Goal: Transaction & Acquisition: Purchase product/service

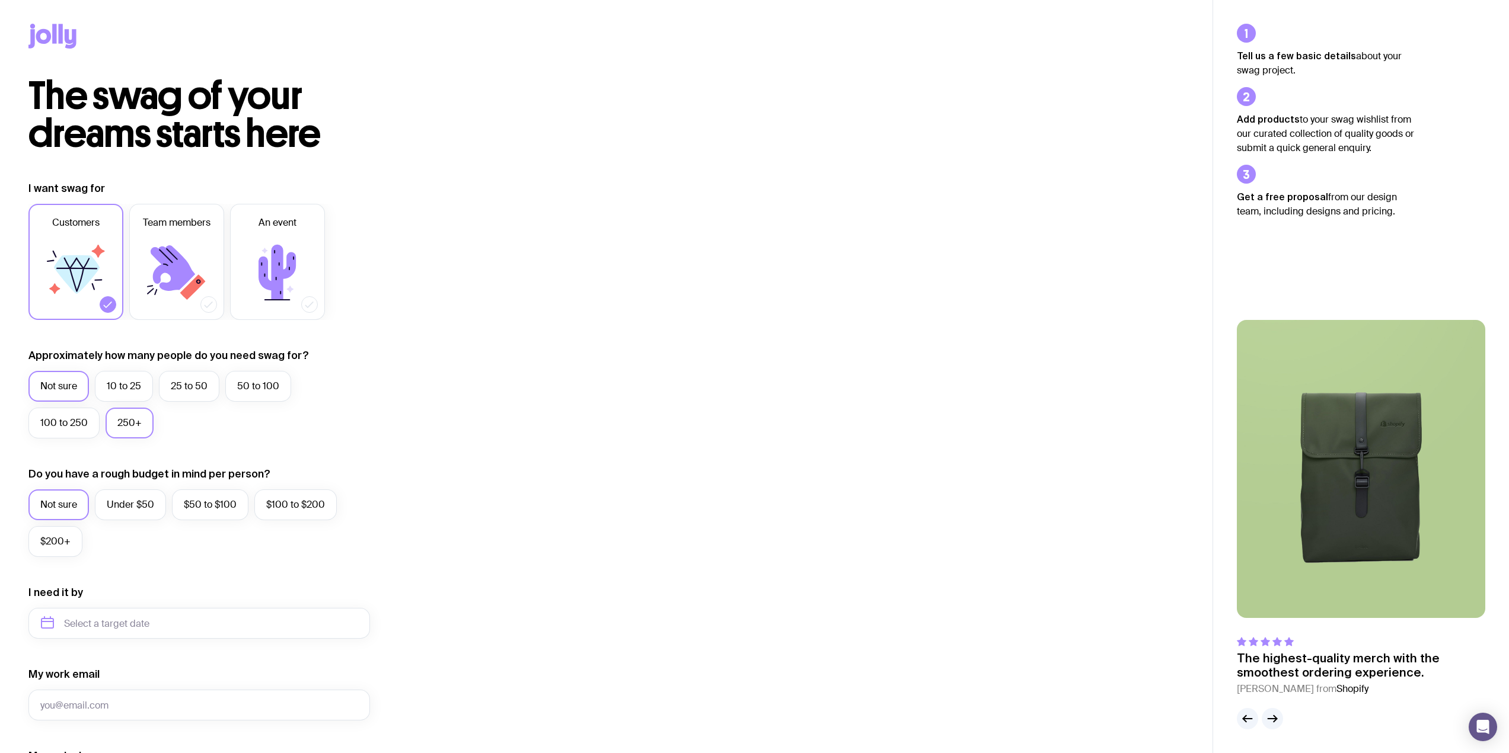
click at [130, 416] on label "250+" at bounding box center [130, 423] width 48 height 31
click at [0, 0] on input "250+" at bounding box center [0, 0] width 0 height 0
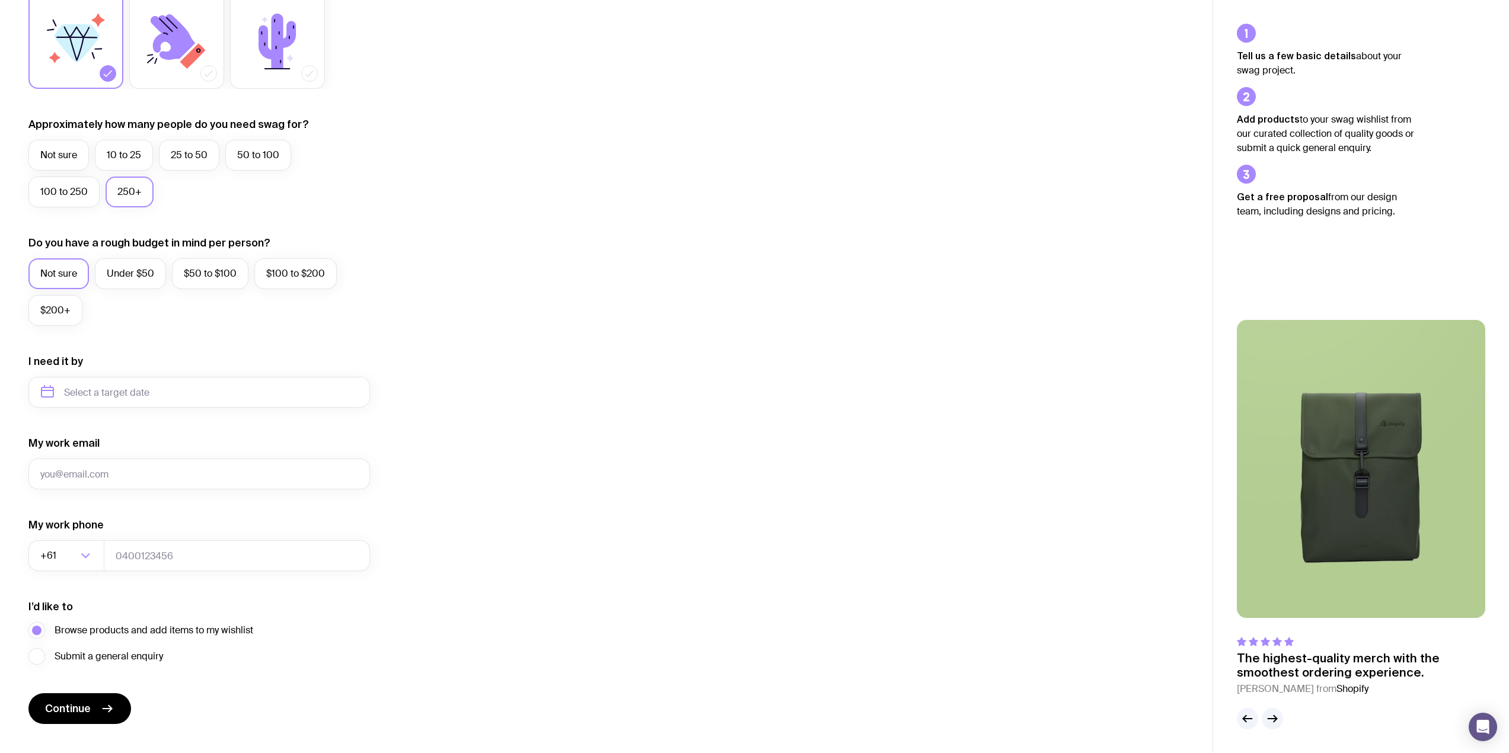
scroll to position [237, 0]
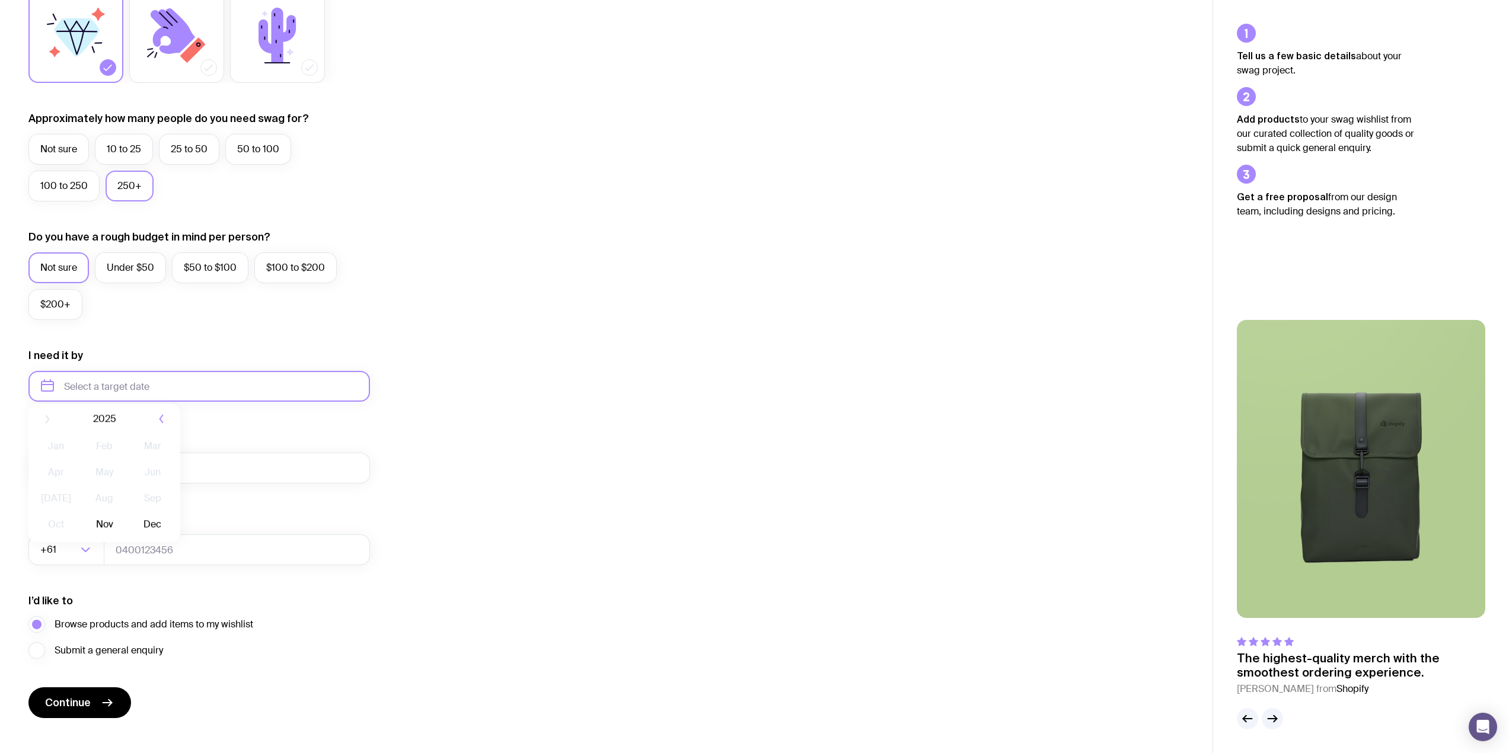
click at [300, 389] on input "text" at bounding box center [198, 386] width 341 height 31
click at [552, 408] on div "I want swag for Customers Team members An event Approximately how many people d…" at bounding box center [605, 331] width 1155 height 774
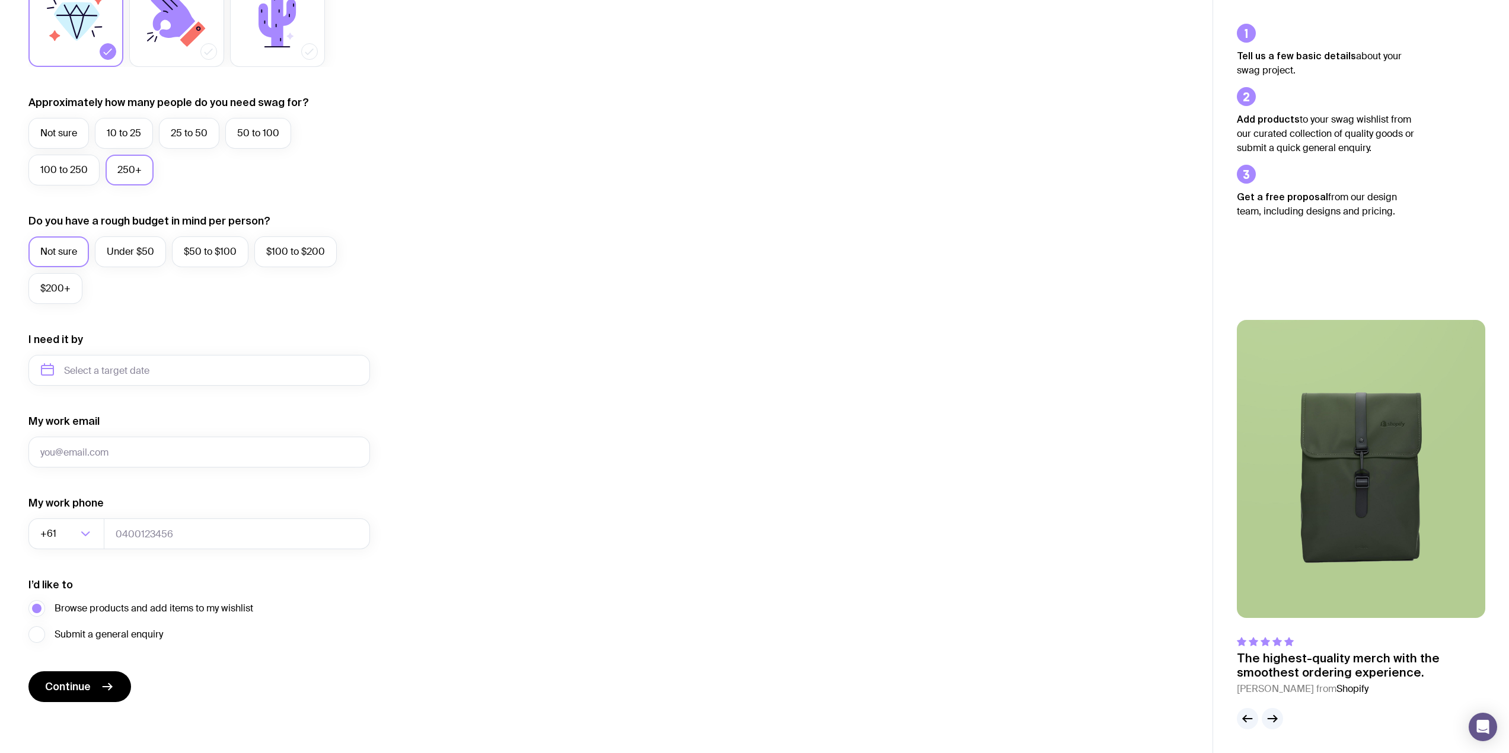
scroll to position [254, 0]
click at [171, 443] on input "My work email" at bounding box center [198, 451] width 341 height 31
type input "s"
click at [156, 450] on input "My work email" at bounding box center [198, 451] width 341 height 31
type input "[EMAIL_ADDRESS][DOMAIN_NAME]"
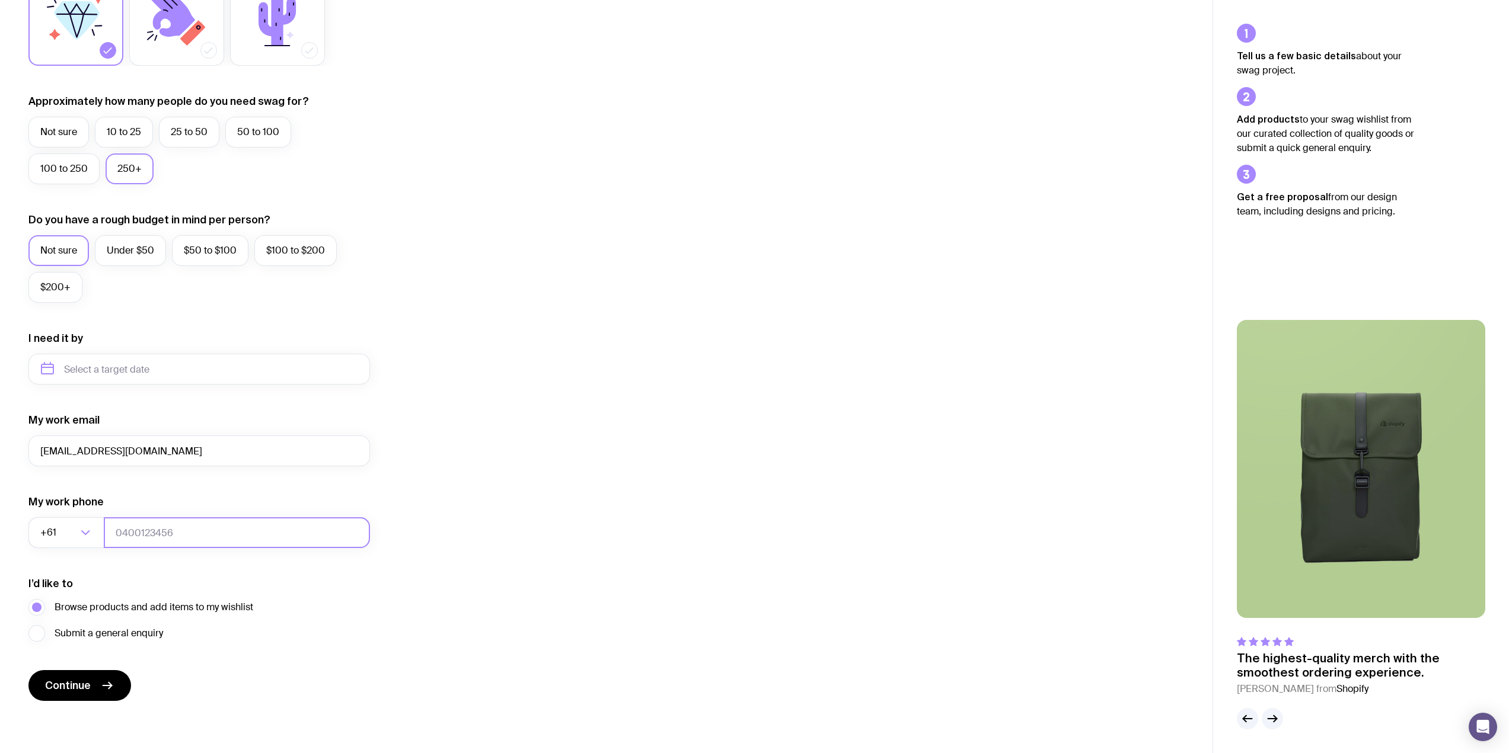
type input "0452027568"
click at [126, 456] on input "[EMAIL_ADDRESS][DOMAIN_NAME]" at bounding box center [198, 451] width 341 height 31
drag, startPoint x: 81, startPoint y: 454, endPoint x: 22, endPoint y: 456, distance: 58.7
click at [22, 456] on div "I want swag for Customers Team members An event Approximately how many people d…" at bounding box center [606, 314] width 1212 height 774
drag, startPoint x: 55, startPoint y: 455, endPoint x: 25, endPoint y: 455, distance: 29.6
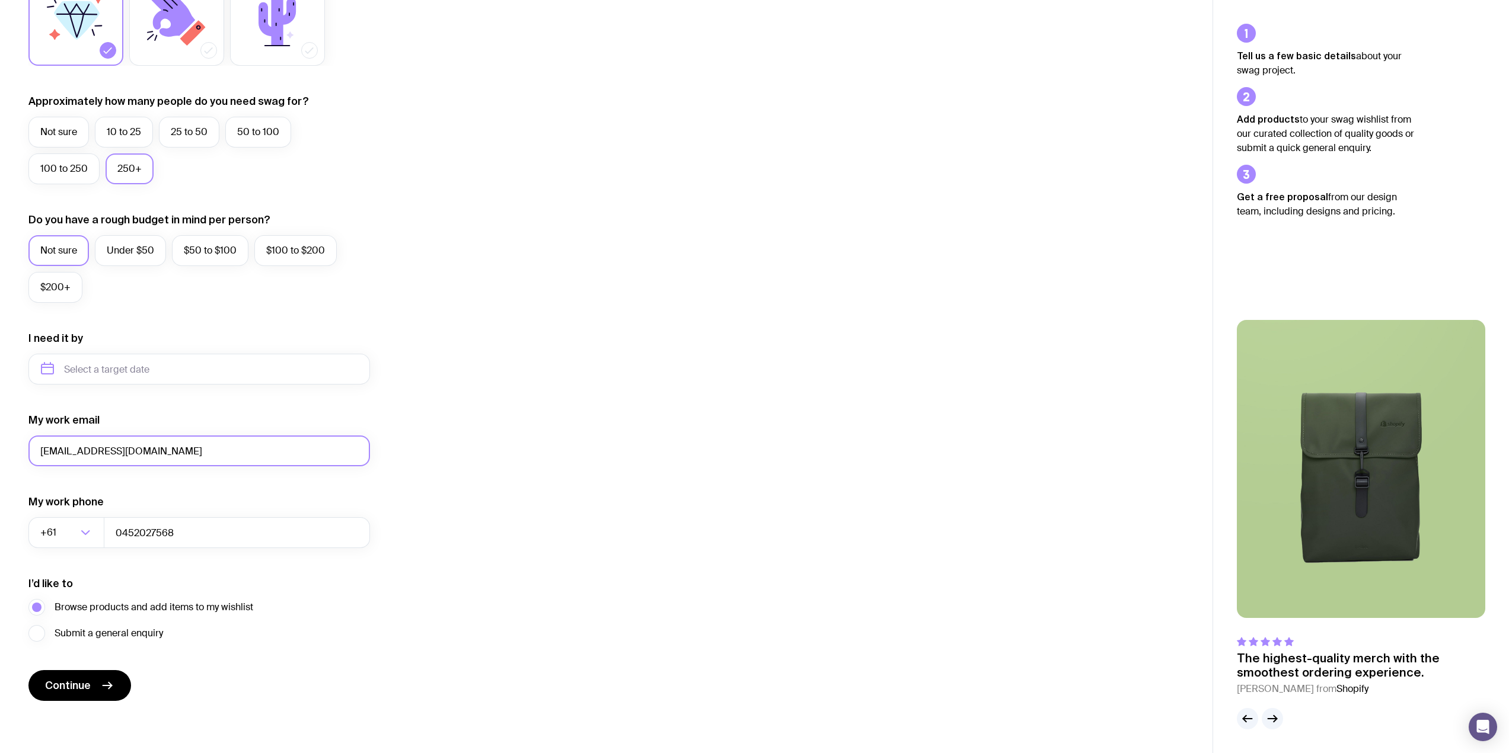
click at [25, 455] on div "I want swag for Customers Team members An event Approximately how many people d…" at bounding box center [606, 314] width 1212 height 774
type input "[EMAIL_ADDRESS][DOMAIN_NAME]"
drag, startPoint x: 174, startPoint y: 535, endPoint x: 154, endPoint y: 534, distance: 20.8
click at [154, 534] on input "0452027568" at bounding box center [237, 532] width 266 height 31
type input "0452027474"
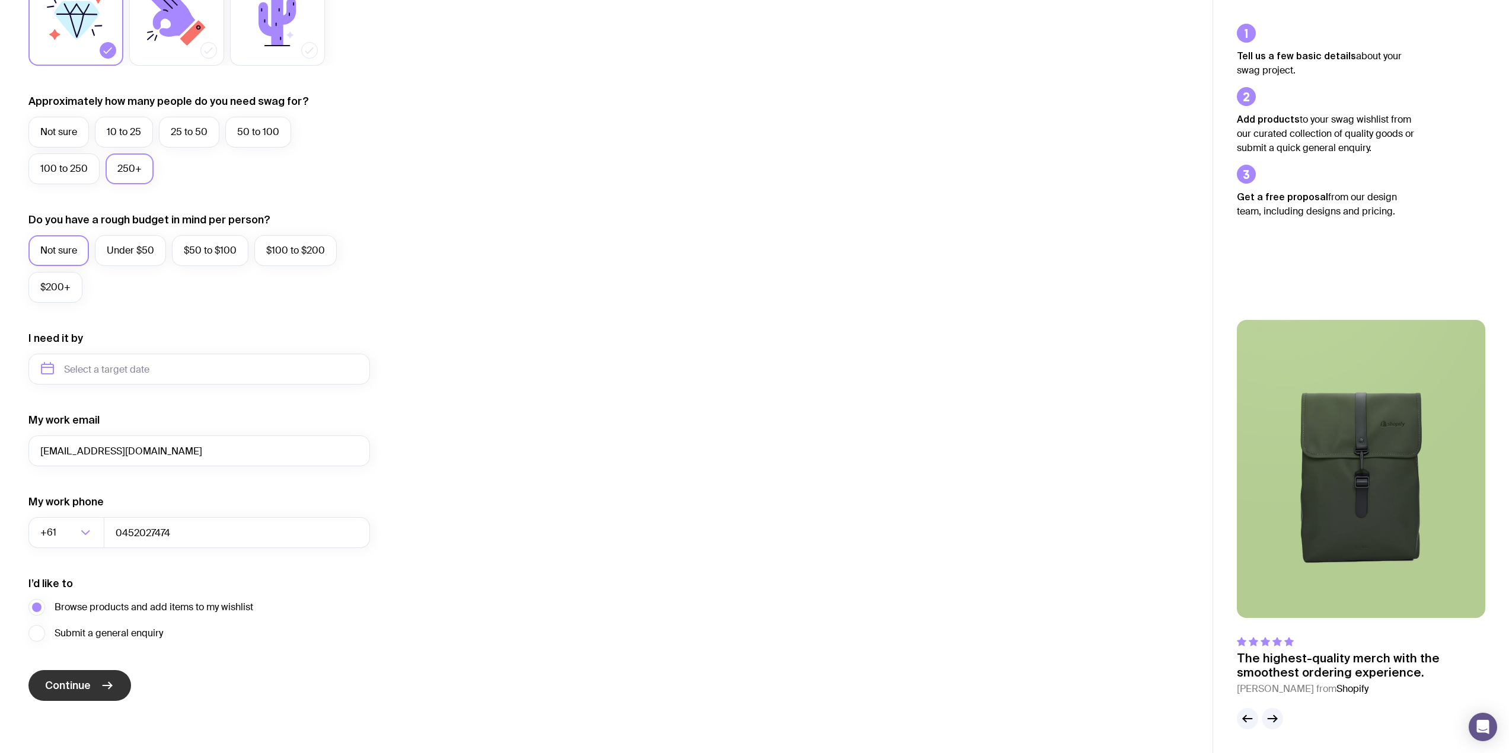
click at [78, 685] on span "Continue" at bounding box center [68, 686] width 46 height 14
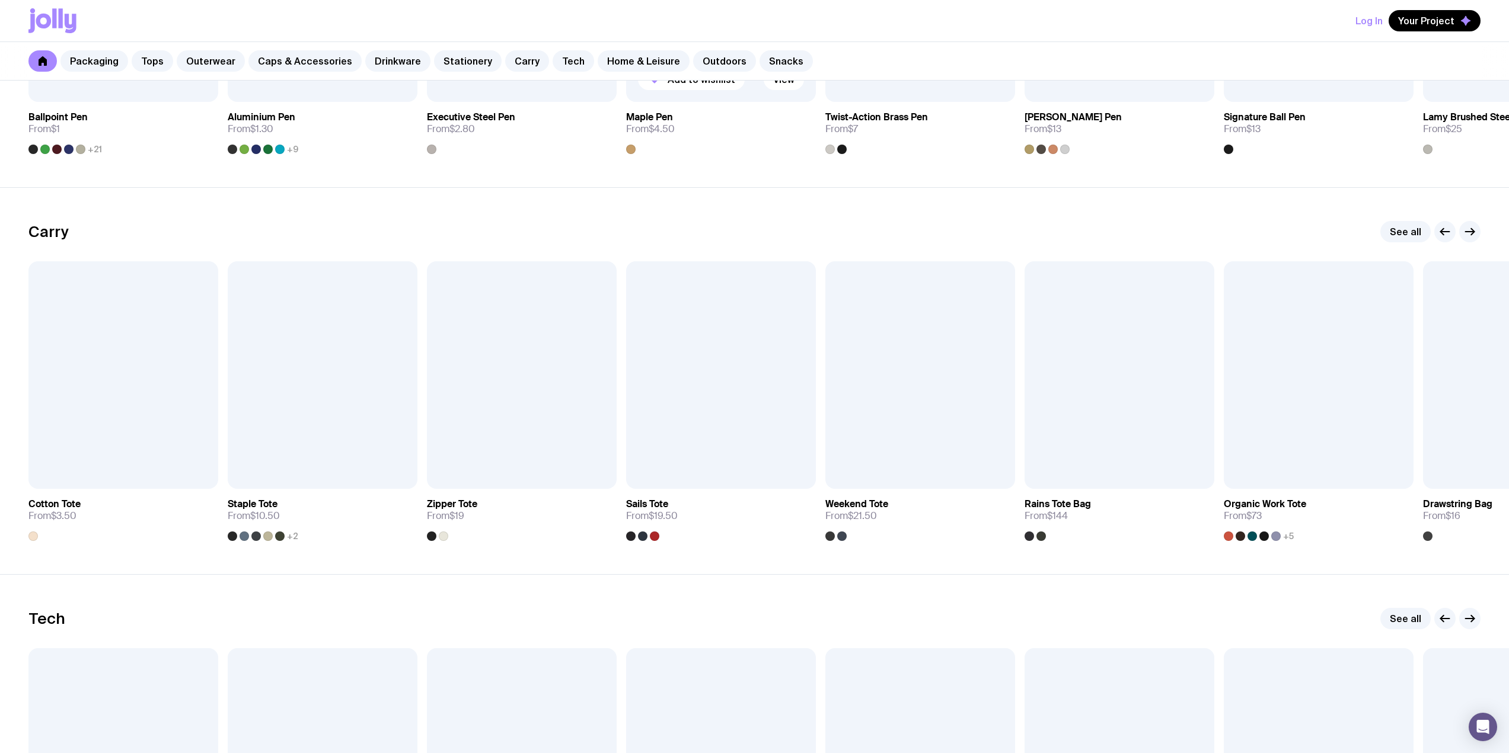
scroll to position [2371, 0]
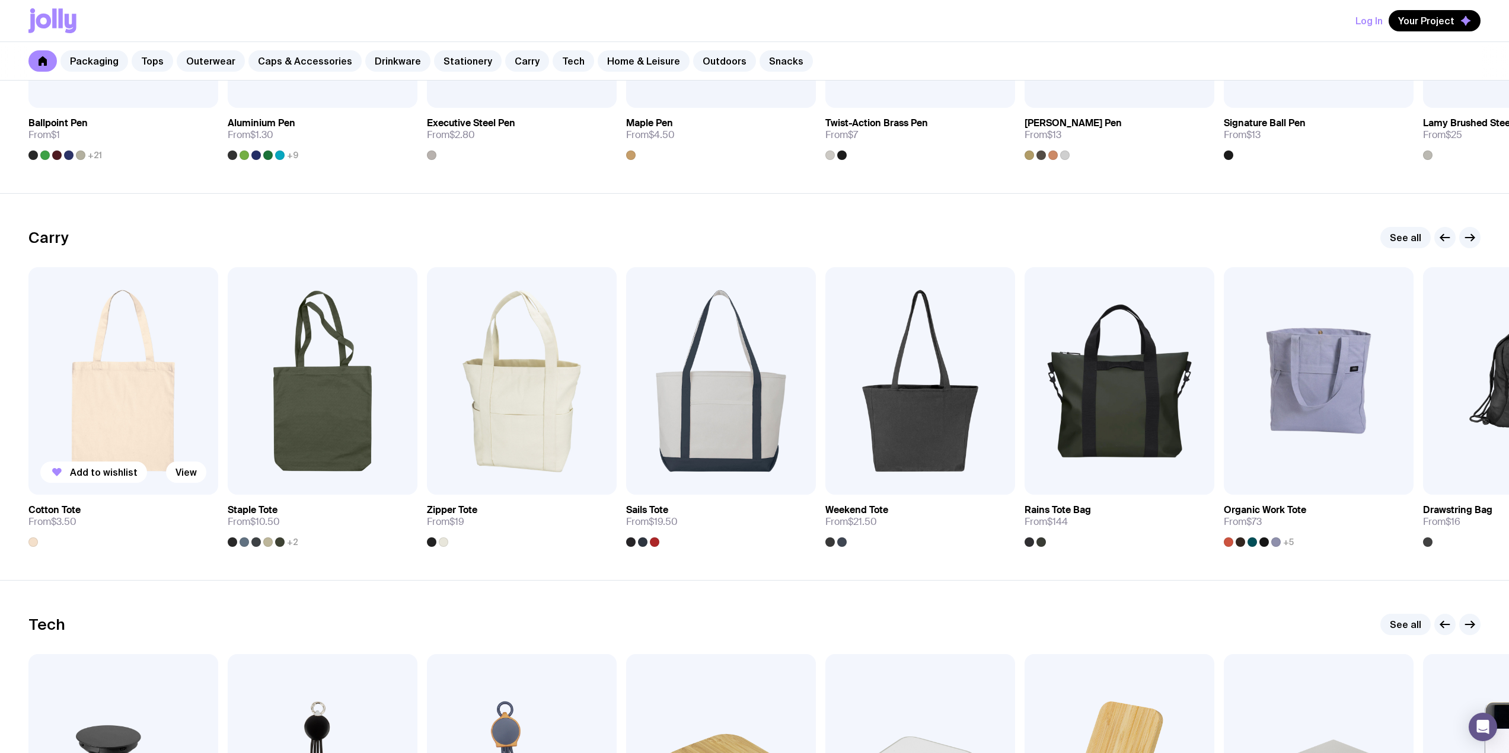
click at [129, 430] on img at bounding box center [123, 381] width 190 height 228
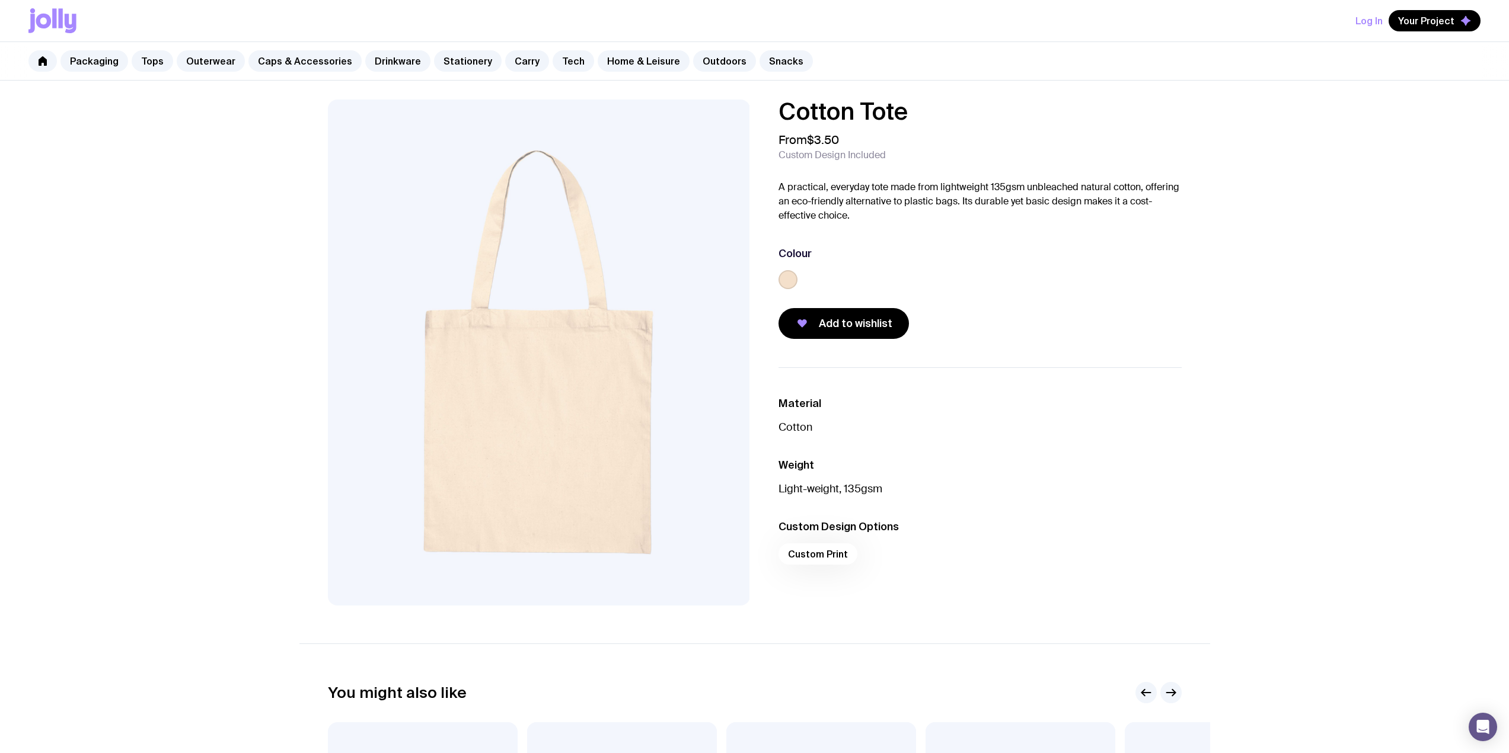
click at [832, 554] on div "Custom Print" at bounding box center [979, 558] width 403 height 28
click at [839, 333] on button "Add to wishlist" at bounding box center [843, 323] width 130 height 31
